Goal: Task Accomplishment & Management: Manage account settings

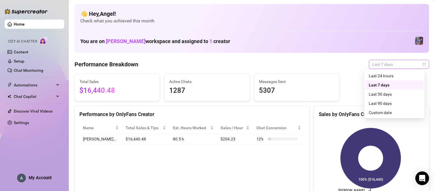
click at [402, 67] on span "Last 7 days" at bounding box center [398, 64] width 53 height 9
click at [395, 99] on div "Last 90 days" at bounding box center [395, 103] width 58 height 9
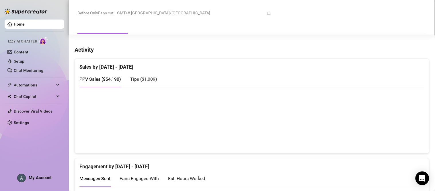
scroll to position [289, 0]
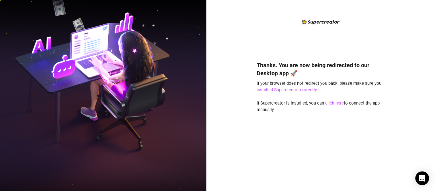
click at [335, 101] on link "click here" at bounding box center [334, 102] width 19 height 5
click at [335, 102] on link "click here" at bounding box center [334, 102] width 19 height 5
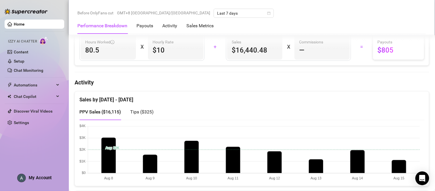
scroll to position [239, 0]
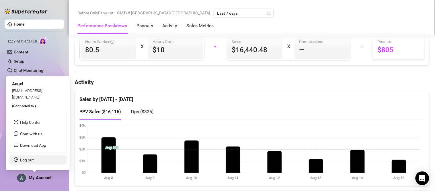
click at [34, 159] on link "Log out" at bounding box center [27, 159] width 14 height 5
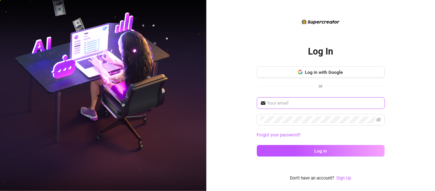
click at [304, 104] on input "text" at bounding box center [324, 102] width 114 height 7
type input "mattrix.vallejo@gmail.com"
click at [257, 145] on button "Log in" at bounding box center [321, 150] width 128 height 11
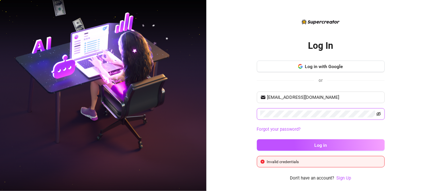
click at [378, 113] on icon "eye-invisible" at bounding box center [378, 114] width 5 height 5
click at [257, 139] on button "Log in" at bounding box center [321, 144] width 128 height 11
